Goal: Answer question/provide support

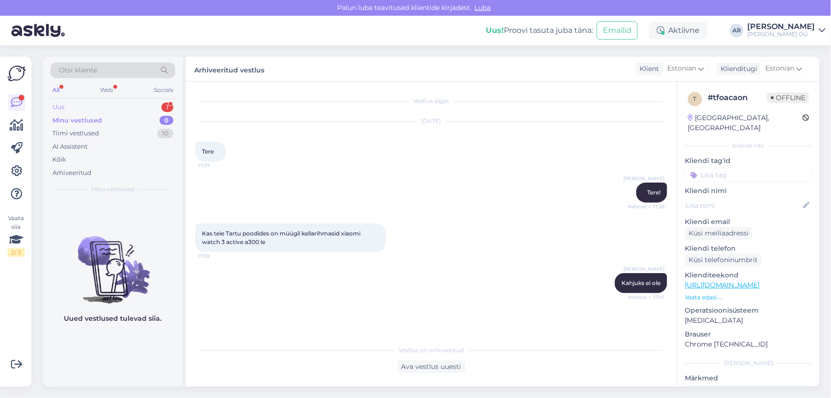
click at [126, 109] on div "Uus 1" at bounding box center [112, 107] width 125 height 13
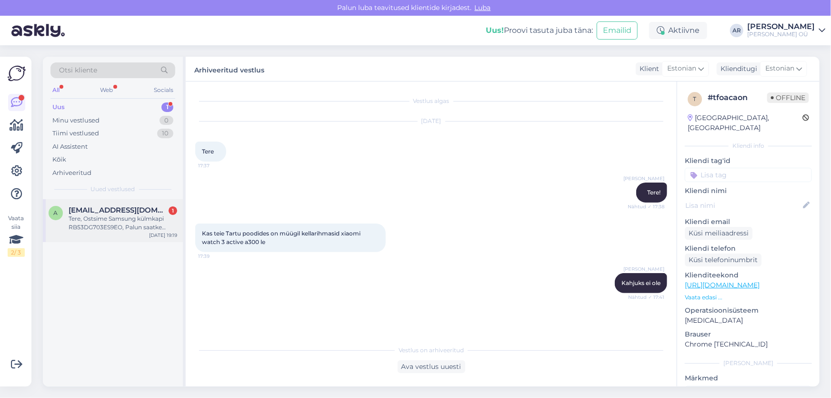
click at [113, 231] on div "a [EMAIL_ADDRESS][DOMAIN_NAME] 1 Tere, Ostsime Samsung külmkapi RB53DG703ES9EO,…" at bounding box center [113, 220] width 140 height 43
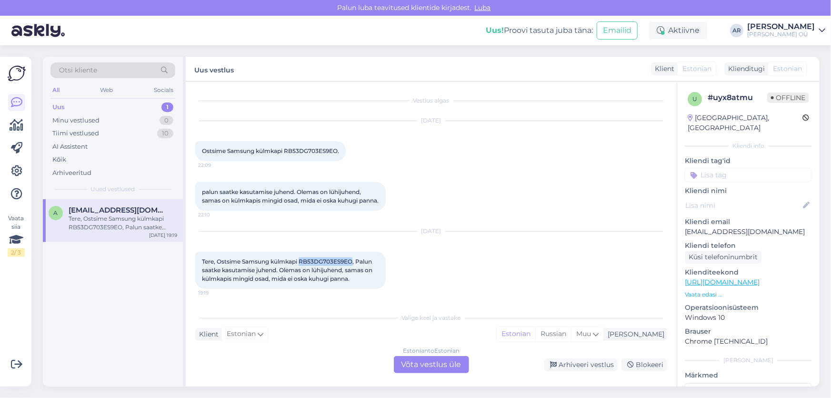
drag, startPoint x: 355, startPoint y: 260, endPoint x: 300, endPoint y: 262, distance: 54.8
click at [300, 262] on span "Tere, Ostsime Samsung külmkapi RB53DG703ES9EO, Palun saatke kasutamise juhend. …" at bounding box center [288, 270] width 172 height 24
copy span "RB53DG703ES9EO"
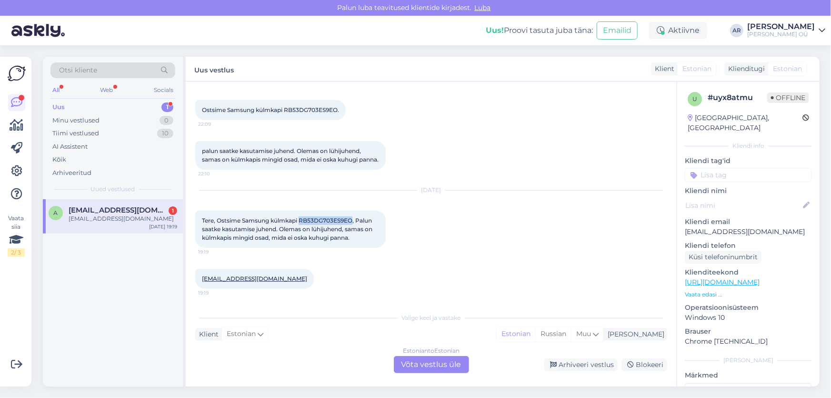
scroll to position [50, 0]
click at [441, 368] on div "Estonian to Estonian Võta vestlus üle" at bounding box center [431, 364] width 75 height 17
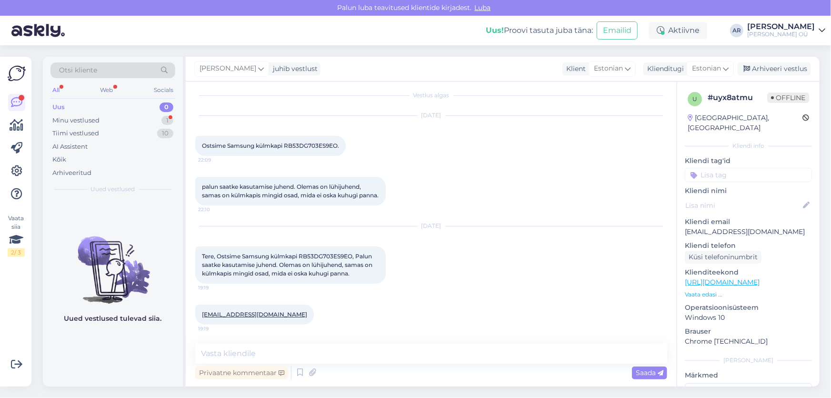
click at [323, 366] on div "Privaatne kommentaar Saada" at bounding box center [431, 372] width 472 height 18
click at [323, 362] on textarea at bounding box center [431, 353] width 472 height 20
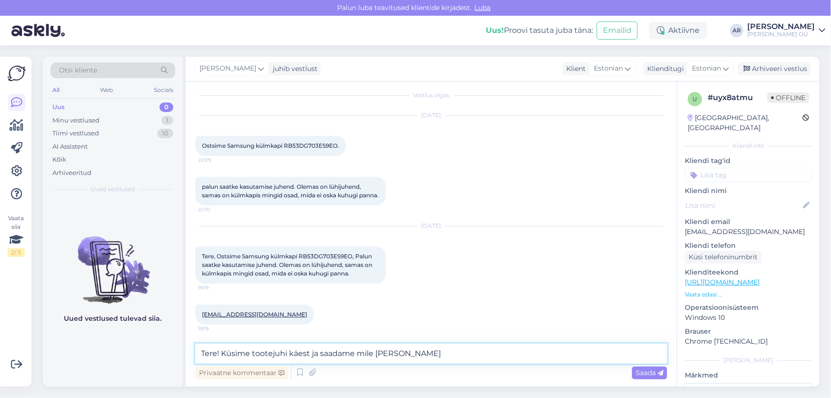
click at [364, 353] on textarea "Tere! Küsime tootejuhi käest ja saadame mile [PERSON_NAME]" at bounding box center [431, 353] width 472 height 20
type textarea "Tere! Küsime tootejuhi käest ja saadame [PERSON_NAME]"
click at [429, 354] on textarea "Tere! Küsime tootejuhi käest ja saadame [PERSON_NAME]" at bounding box center [431, 353] width 472 height 20
click at [421, 352] on textarea "Tere! Küsime tootejuhi käest ja saadame [PERSON_NAME]" at bounding box center [431, 353] width 472 height 20
click at [435, 353] on textarea "Tere! Küsime tootejuhi käest ja saadame [PERSON_NAME]" at bounding box center [431, 353] width 472 height 20
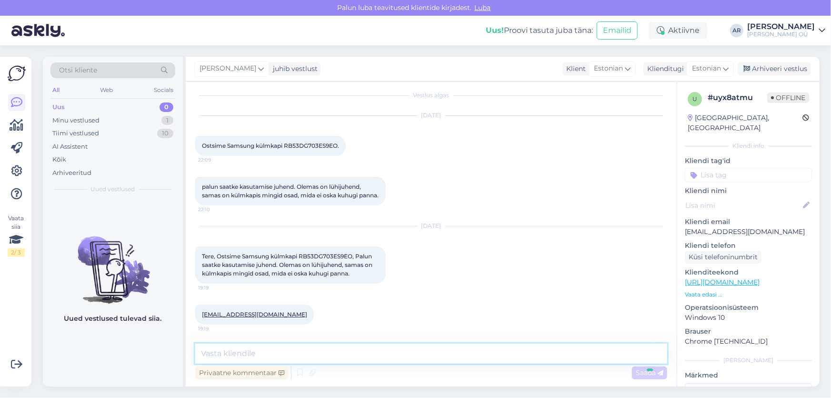
scroll to position [54, 0]
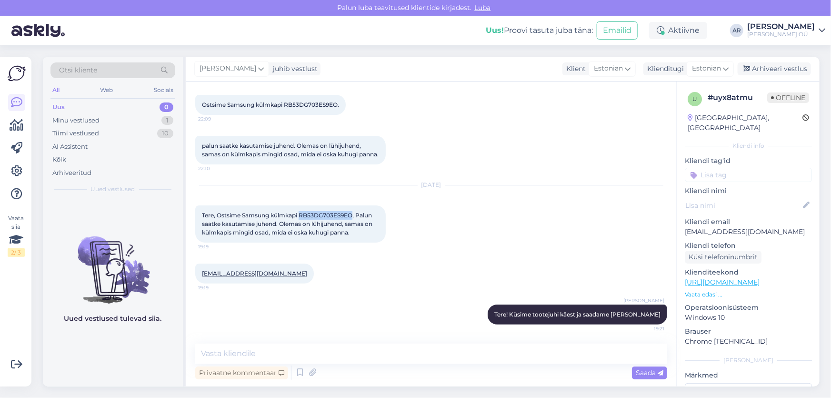
drag, startPoint x: 354, startPoint y: 215, endPoint x: 302, endPoint y: 219, distance: 53.0
click at [302, 219] on div "Tere, Ostsime Samsung külmkapi RB53DG703ES9EO, Palun saatke kasutamise juhend. …" at bounding box center [290, 223] width 191 height 37
copy span "RB53DG703ES9EO"
click at [326, 233] on span "Tere, Ostsime Samsung külmkapi RB53DG703ES9EO, Palun saatke kasutamise juhend. …" at bounding box center [288, 223] width 172 height 24
drag, startPoint x: 354, startPoint y: 213, endPoint x: 301, endPoint y: 218, distance: 53.1
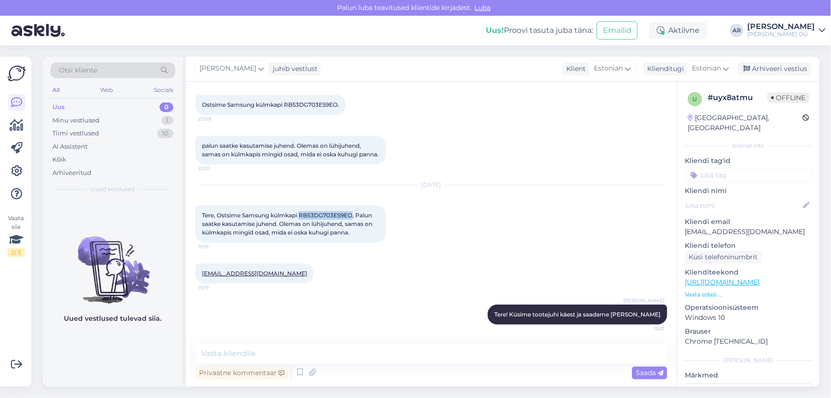
click at [301, 218] on span "Tere, Ostsime Samsung külmkapi RB53DG703ES9EO, Palun saatke kasutamise juhend. …" at bounding box center [288, 223] width 172 height 24
copy span "RB53DG703ES9EO"
drag, startPoint x: 266, startPoint y: 271, endPoint x: 200, endPoint y: 269, distance: 66.2
click at [200, 269] on div "[EMAIL_ADDRESS][DOMAIN_NAME] 19:19" at bounding box center [254, 273] width 119 height 20
copy link "[EMAIL_ADDRESS][DOMAIN_NAME]"
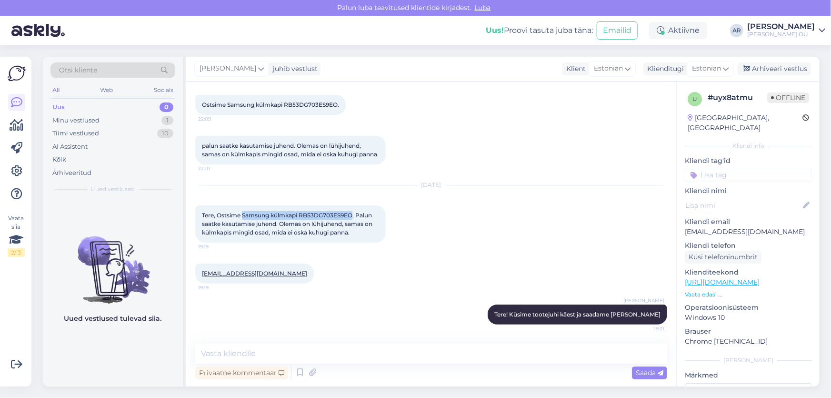
drag, startPoint x: 354, startPoint y: 213, endPoint x: 242, endPoint y: 212, distance: 111.5
click at [242, 212] on span "Tere, Ostsime Samsung külmkapi RB53DG703ES9EO, Palun saatke kasutamise juhend. …" at bounding box center [288, 223] width 172 height 24
copy span "Samsung külmkapi RB53DG703ES9EO"
drag, startPoint x: 259, startPoint y: 273, endPoint x: 200, endPoint y: 272, distance: 59.5
click at [200, 272] on div "[EMAIL_ADDRESS][DOMAIN_NAME] 19:19" at bounding box center [254, 273] width 119 height 20
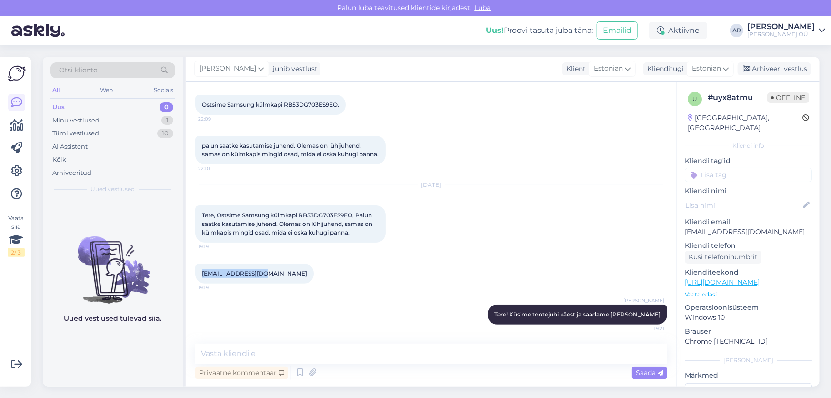
copy link "[EMAIL_ADDRESS][DOMAIN_NAME]"
